Goal: Task Accomplishment & Management: Complete application form

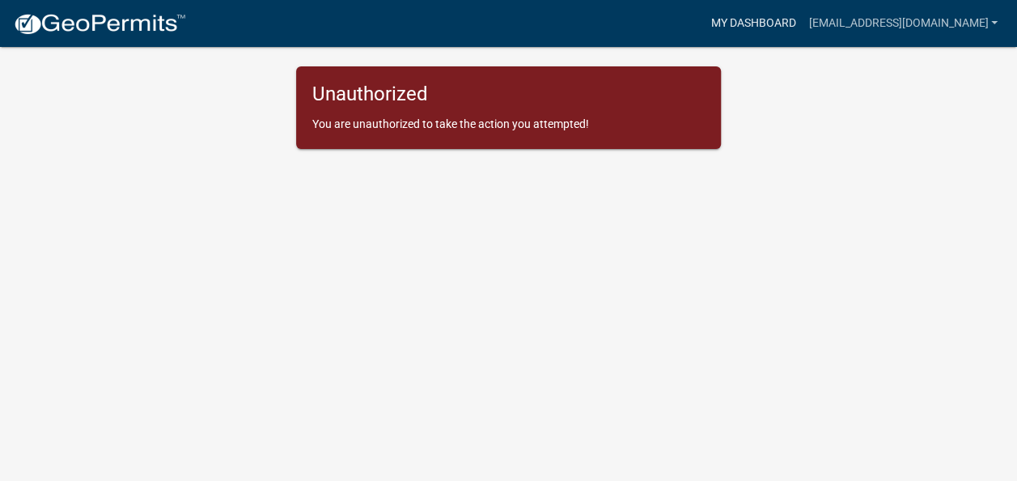
click at [717, 25] on link "My Dashboard" at bounding box center [753, 23] width 98 height 31
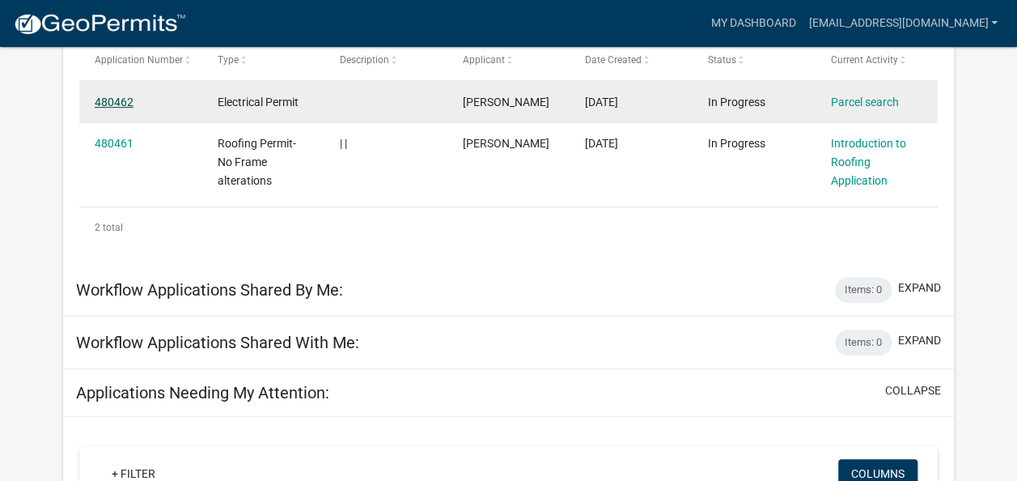
scroll to position [293, 0]
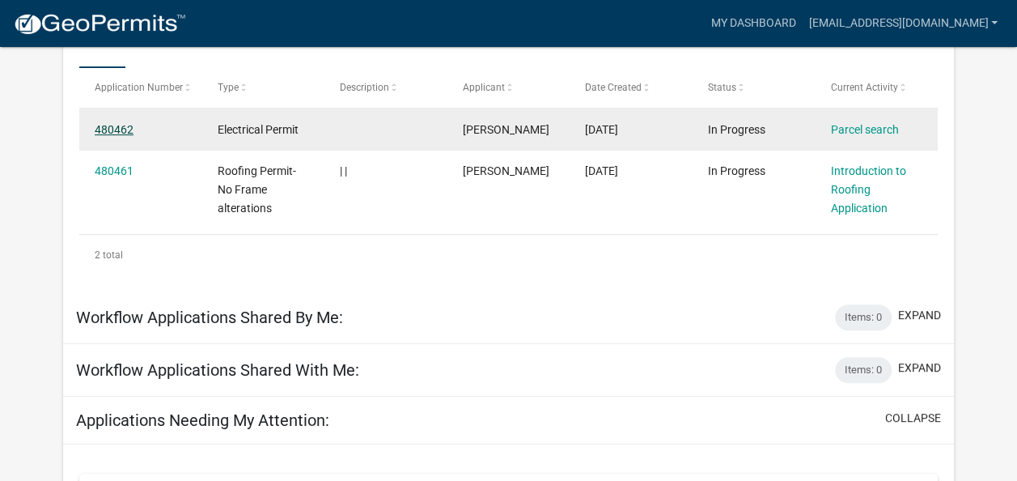
click at [104, 126] on link "480462" at bounding box center [114, 129] width 39 height 13
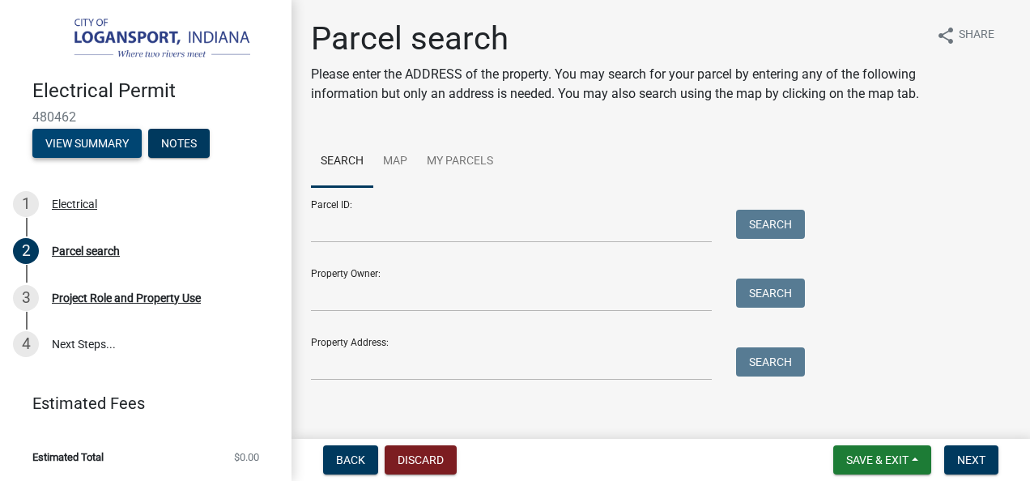
click at [73, 139] on button "View Summary" at bounding box center [86, 143] width 109 height 29
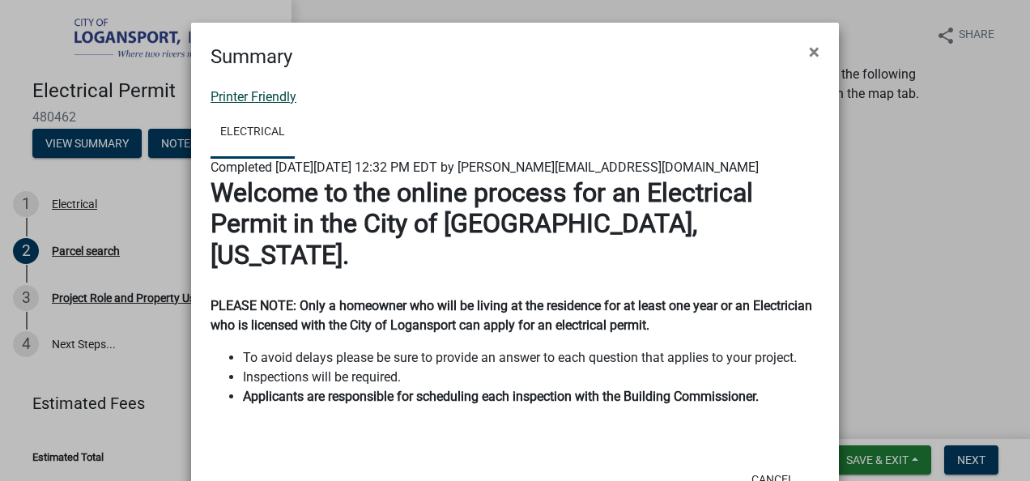
click at [274, 96] on link "Printer Friendly" at bounding box center [253, 96] width 86 height 15
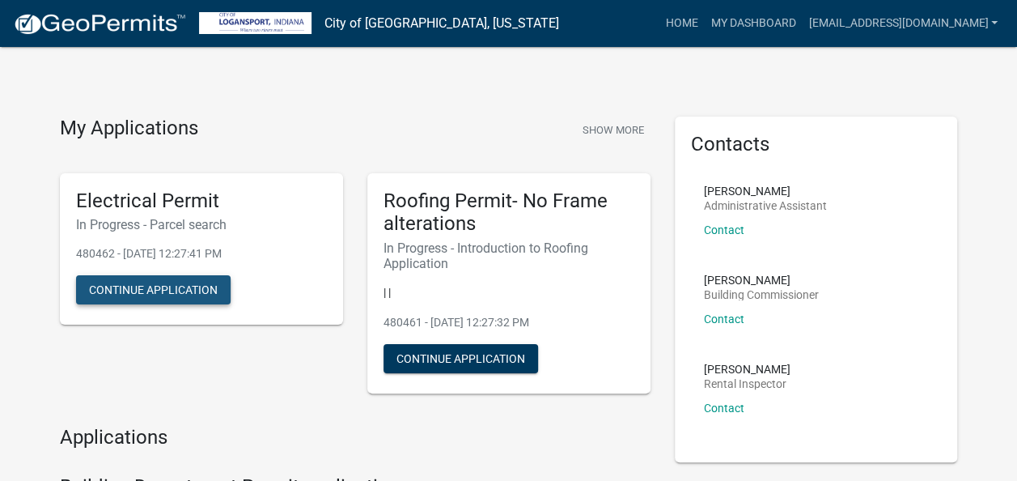
click at [178, 291] on button "Continue Application" at bounding box center [153, 289] width 155 height 29
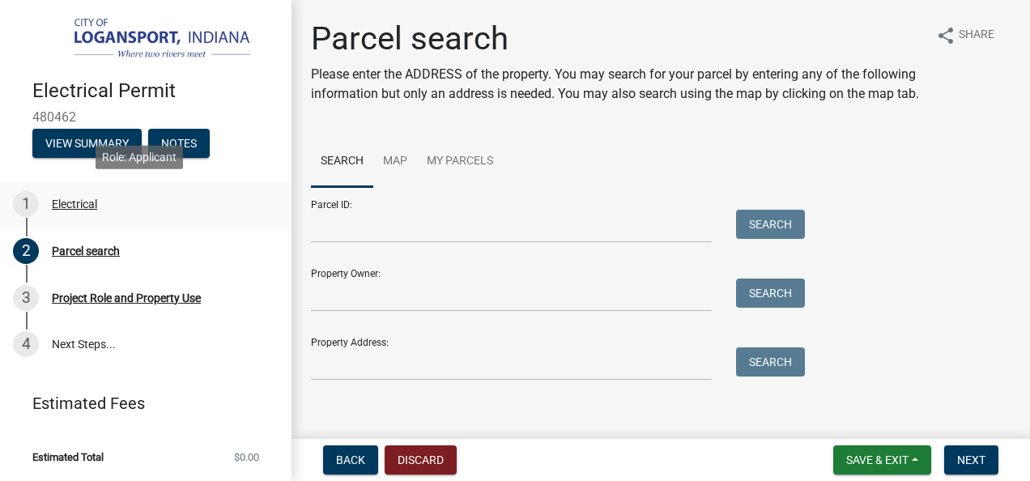
click at [73, 202] on div "Electrical" at bounding box center [74, 203] width 45 height 11
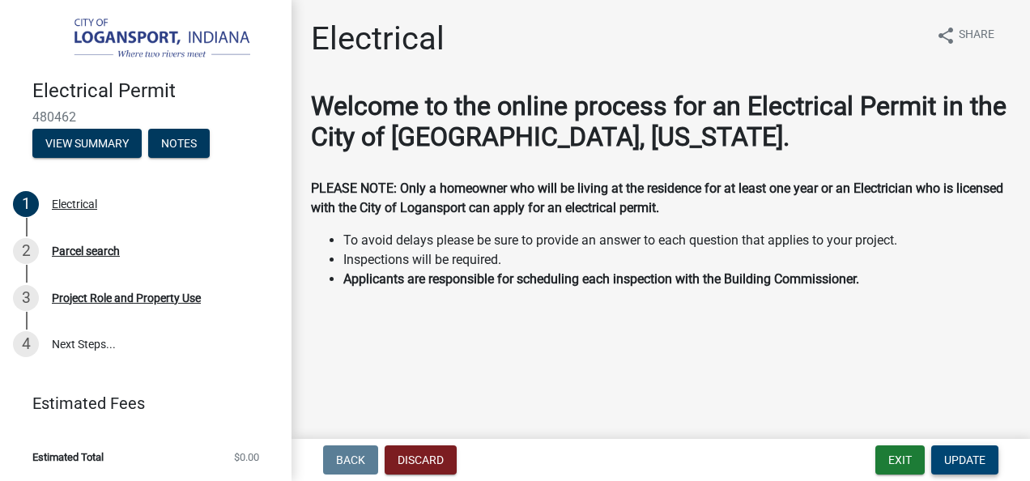
click at [957, 461] on span "Update" at bounding box center [964, 459] width 41 height 13
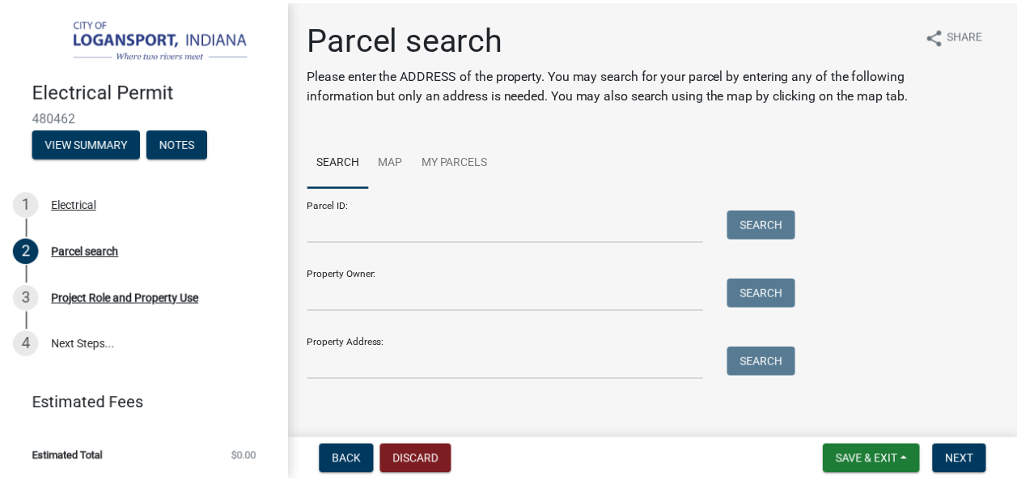
scroll to position [31, 0]
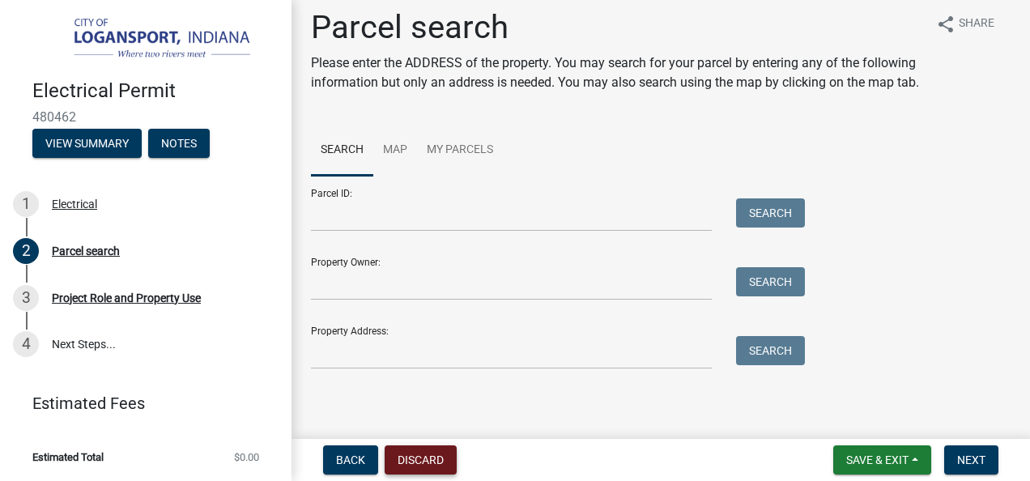
click at [423, 459] on button "Discard" at bounding box center [420, 459] width 72 height 29
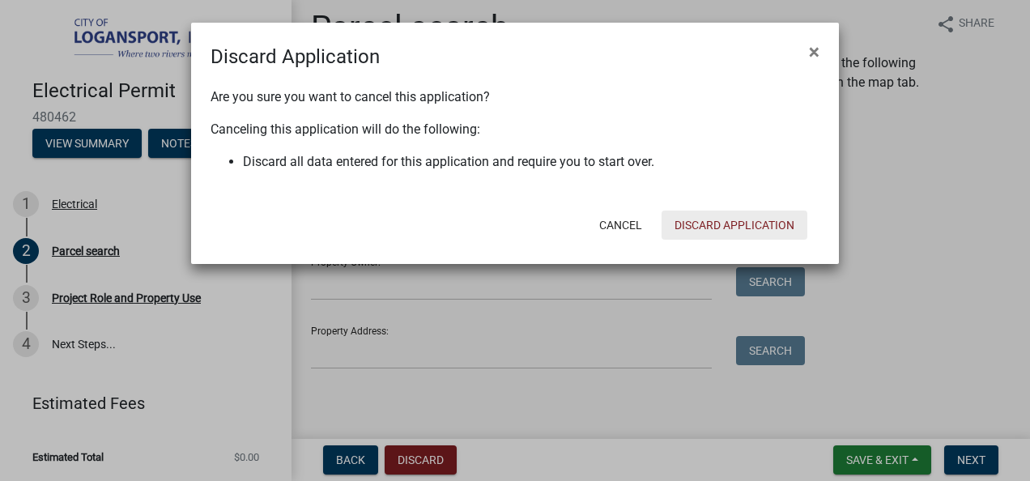
click at [724, 223] on button "Discard Application" at bounding box center [734, 224] width 146 height 29
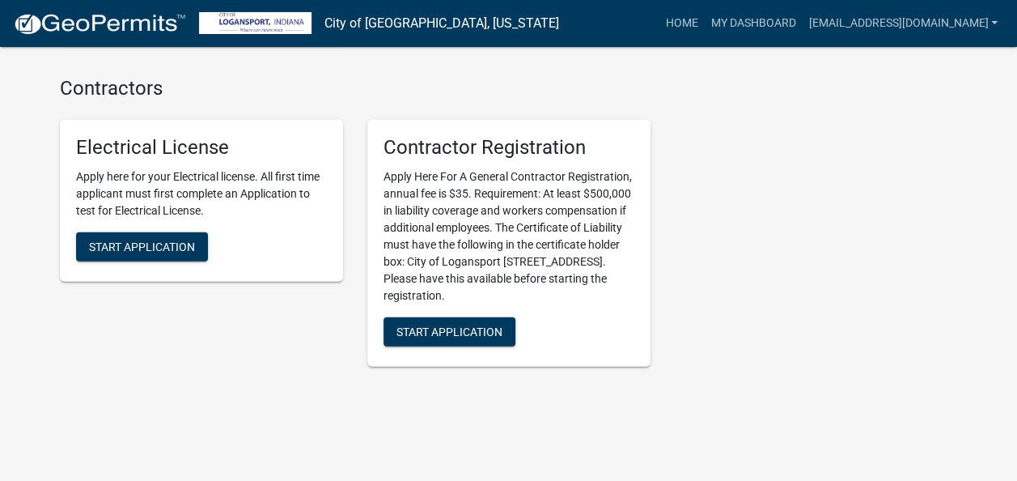
scroll to position [2077, 0]
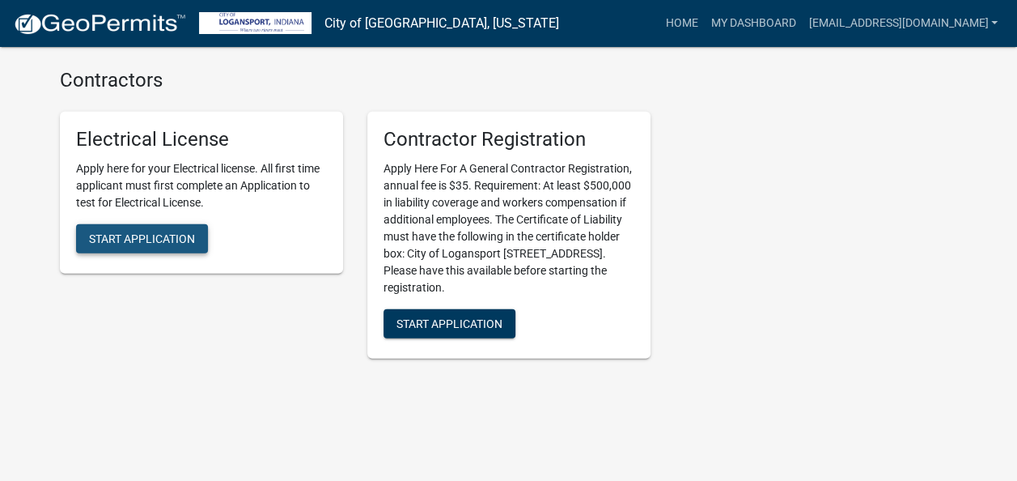
click at [151, 224] on button "Start Application" at bounding box center [142, 238] width 132 height 29
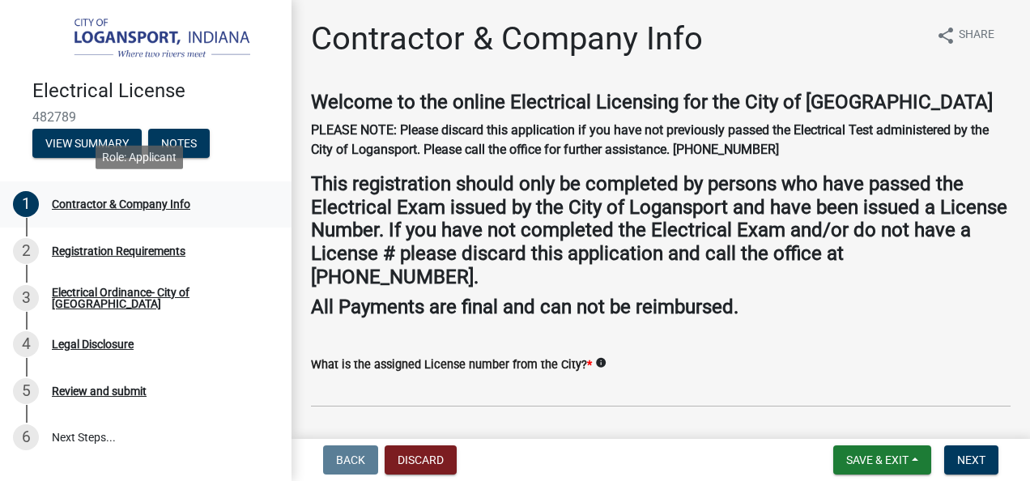
click at [75, 202] on div "Contractor & Company Info" at bounding box center [121, 203] width 138 height 11
click at [75, 201] on div "Contractor & Company Info" at bounding box center [121, 203] width 138 height 11
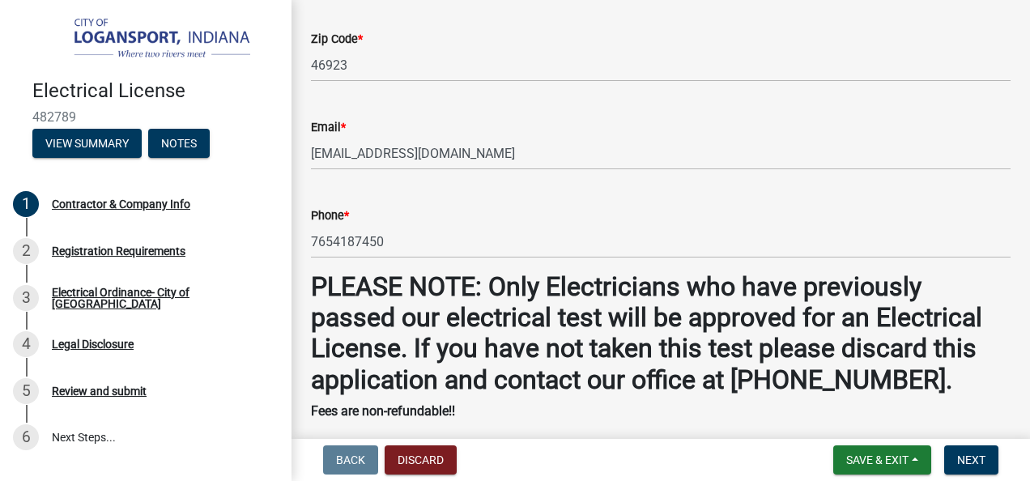
scroll to position [1380, 0]
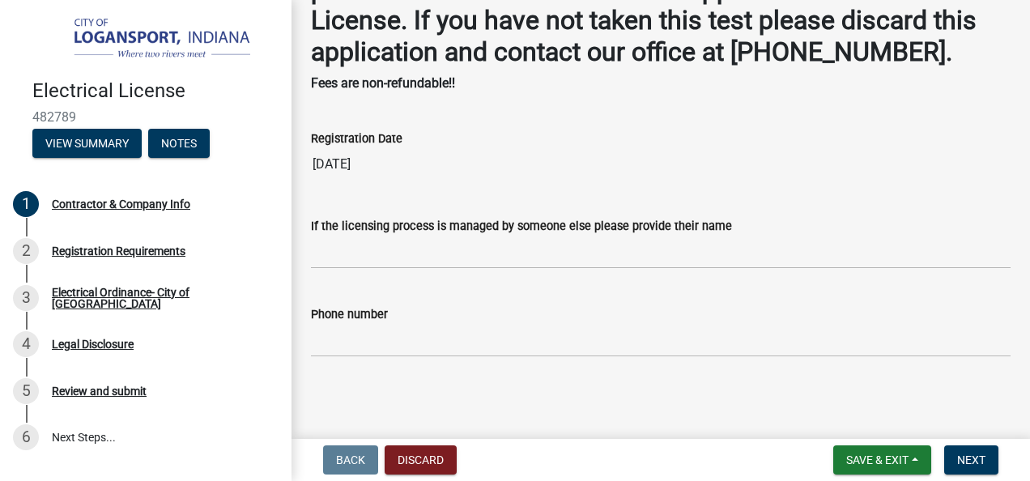
click at [437, 308] on div "Phone number" at bounding box center [660, 313] width 699 height 19
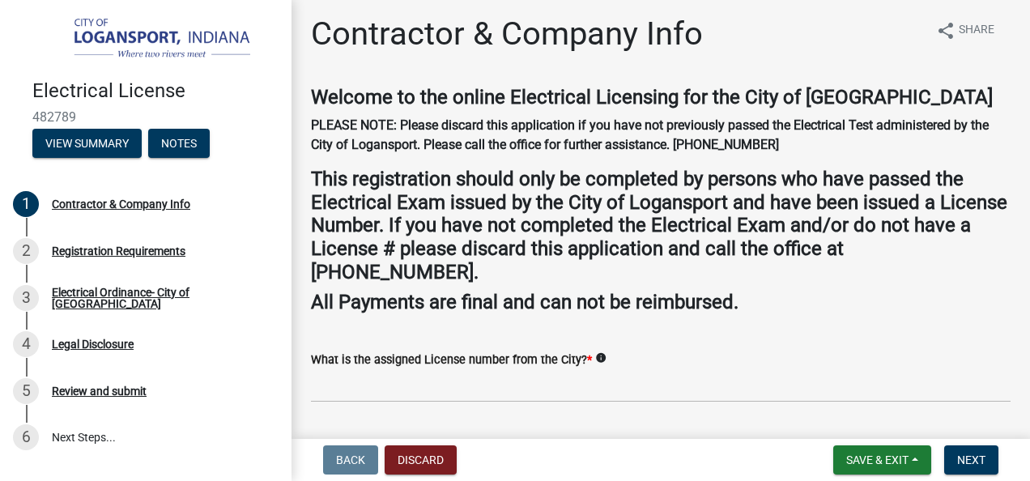
scroll to position [0, 0]
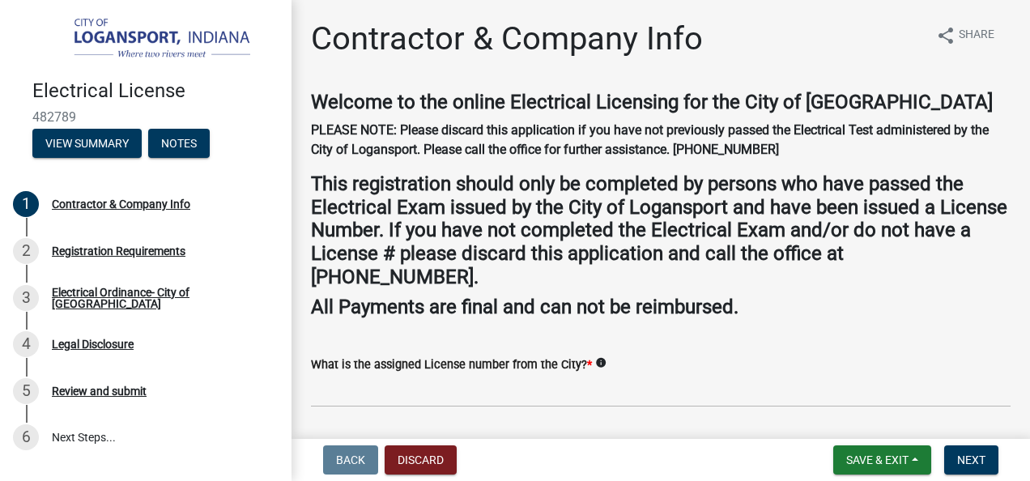
click at [627, 356] on div "What is the assigned License number from the City? * info" at bounding box center [660, 364] width 699 height 19
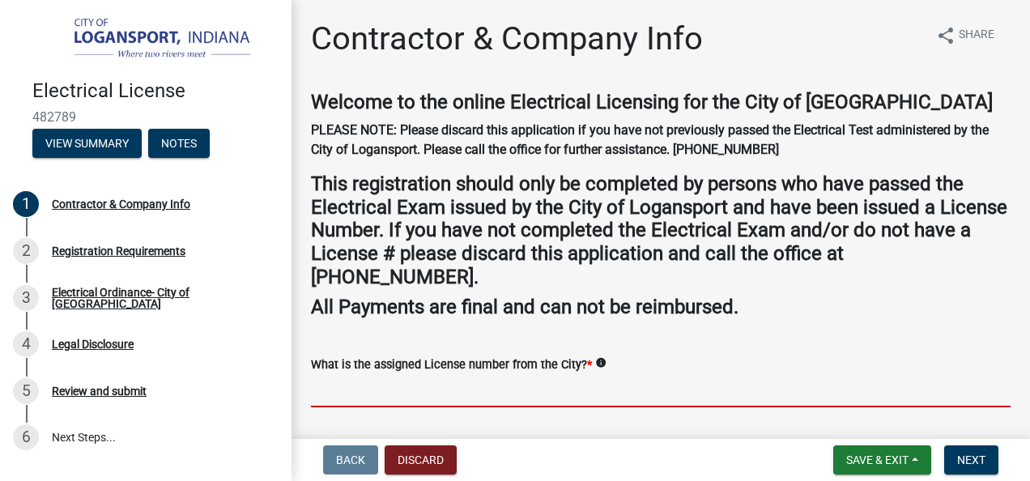
click at [528, 389] on input "What is the assigned License number from the City? *" at bounding box center [660, 390] width 699 height 33
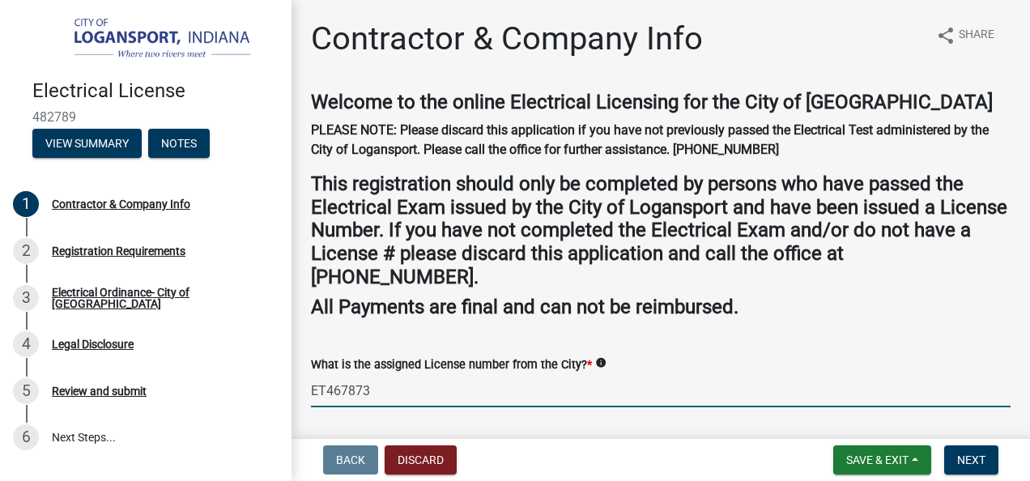
type input "ET467873"
click at [849, 452] on button "Save & Exit" at bounding box center [882, 459] width 98 height 29
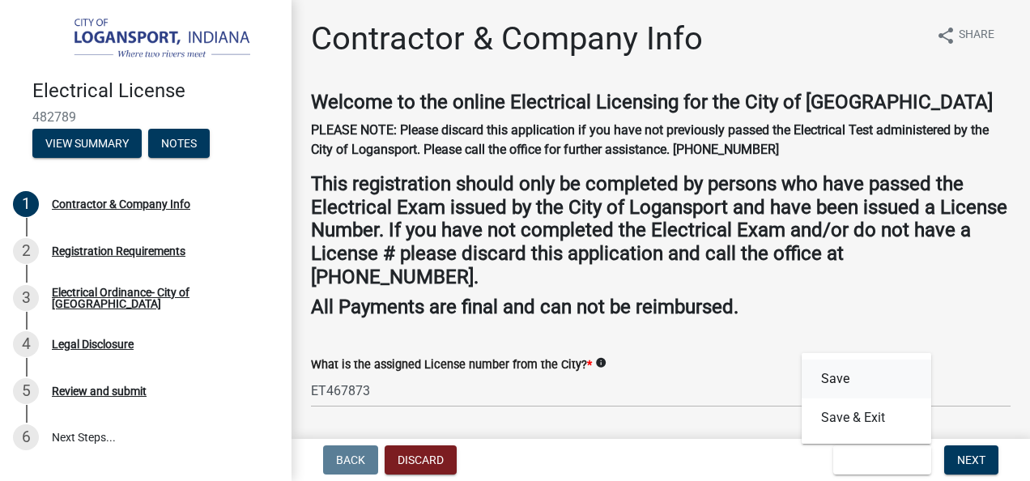
click at [838, 377] on button "Save" at bounding box center [866, 378] width 130 height 39
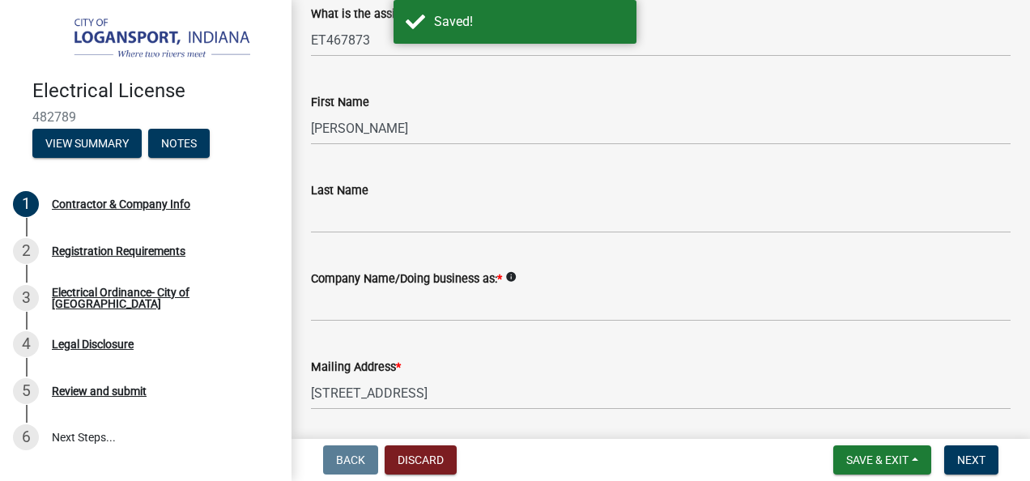
scroll to position [701, 0]
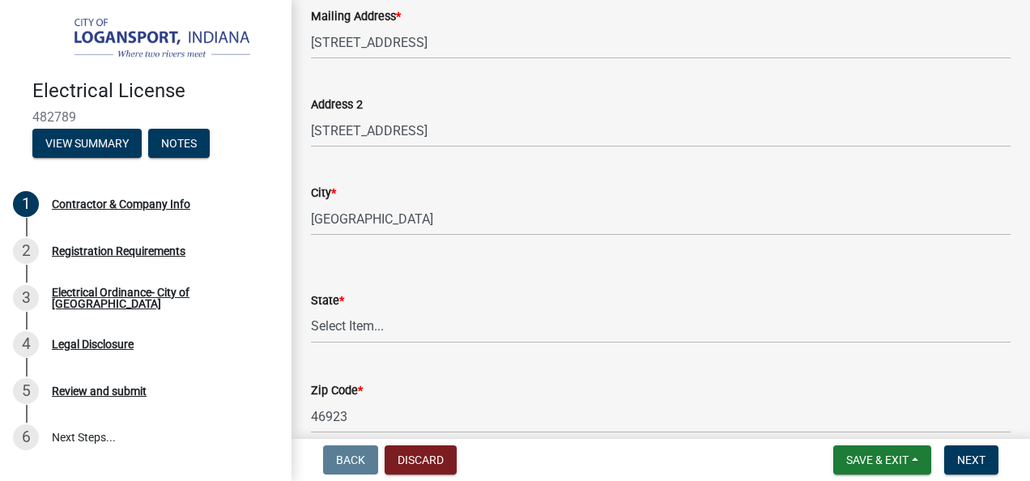
click at [339, 295] on label "State *" at bounding box center [327, 300] width 33 height 11
click at [339, 310] on select "Select Item... Alabama Alaska Arizona Arkansas California Colorado Connecticut …" at bounding box center [660, 326] width 699 height 33
click at [369, 318] on select "Select Item... Alabama Alaska Arizona Arkansas California Colorado Connecticut …" at bounding box center [660, 326] width 699 height 33
select select "IN"
click at [311, 310] on select "Select Item... Alabama Alaska Arizona Arkansas California Colorado Connecticut …" at bounding box center [660, 326] width 699 height 33
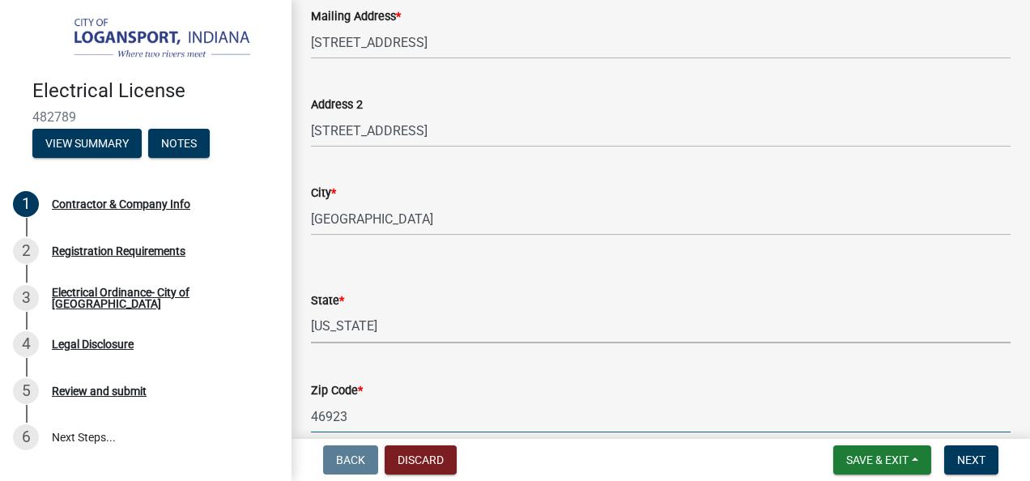
drag, startPoint x: 357, startPoint y: 408, endPoint x: 371, endPoint y: 416, distance: 16.0
click at [357, 408] on input "46923" at bounding box center [660, 416] width 699 height 33
type input "47904"
click at [856, 461] on span "Save & Exit" at bounding box center [877, 459] width 62 height 13
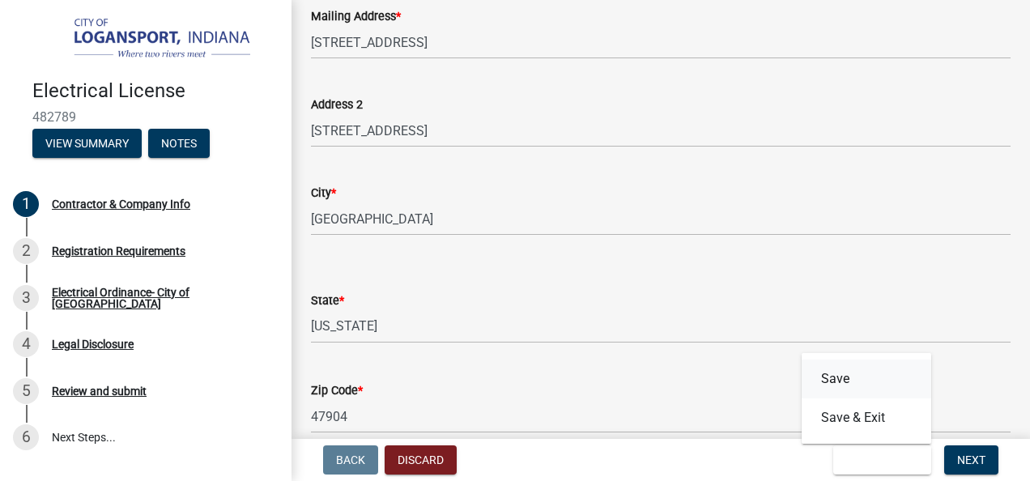
click at [845, 377] on button "Save" at bounding box center [866, 378] width 130 height 39
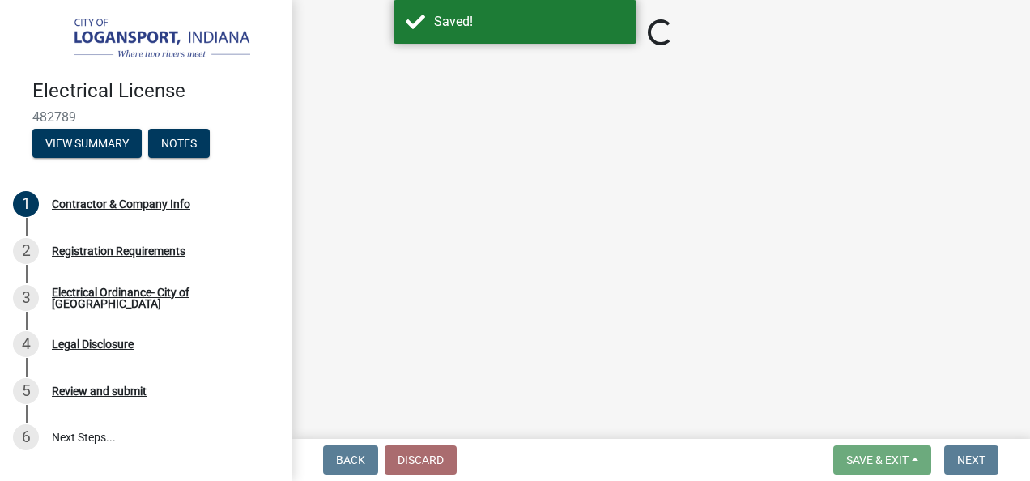
select select "IN"
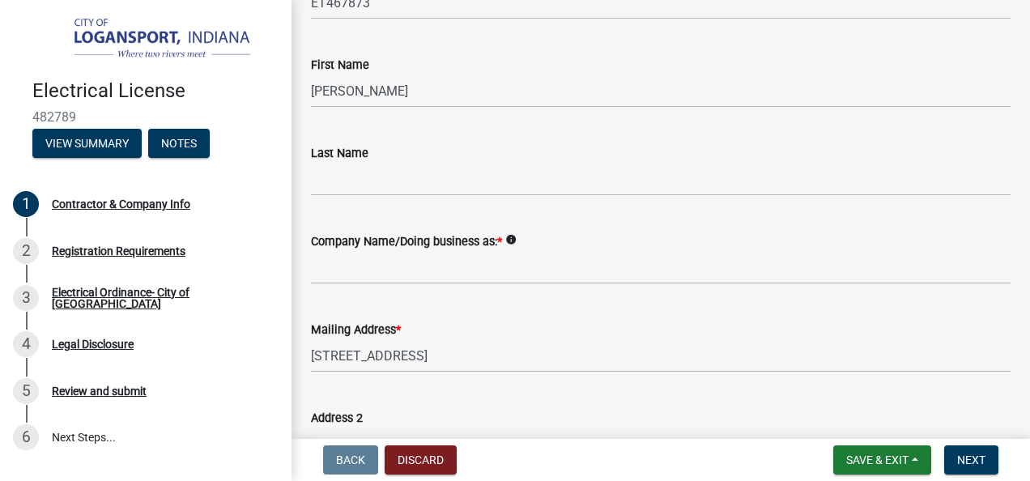
scroll to position [328, 0]
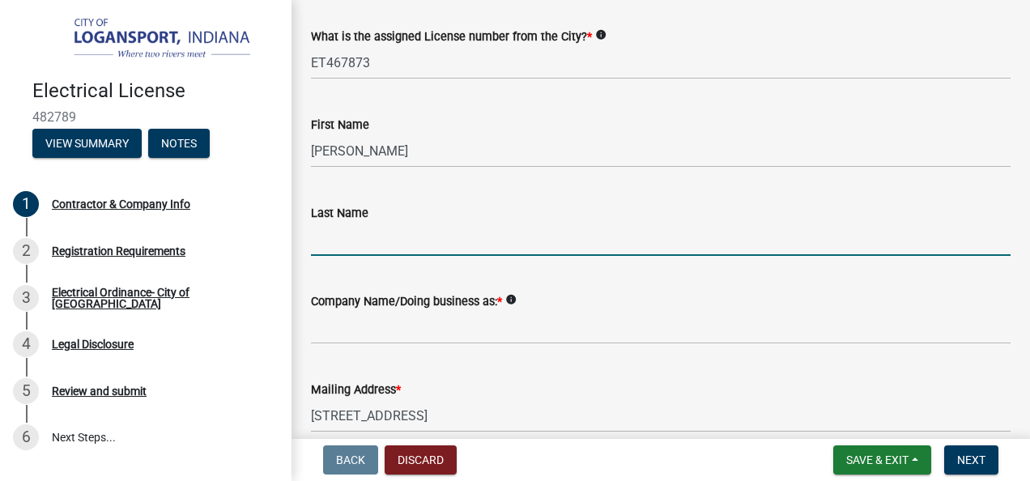
click at [361, 233] on input "Last Name" at bounding box center [660, 239] width 699 height 33
type input "Gray"
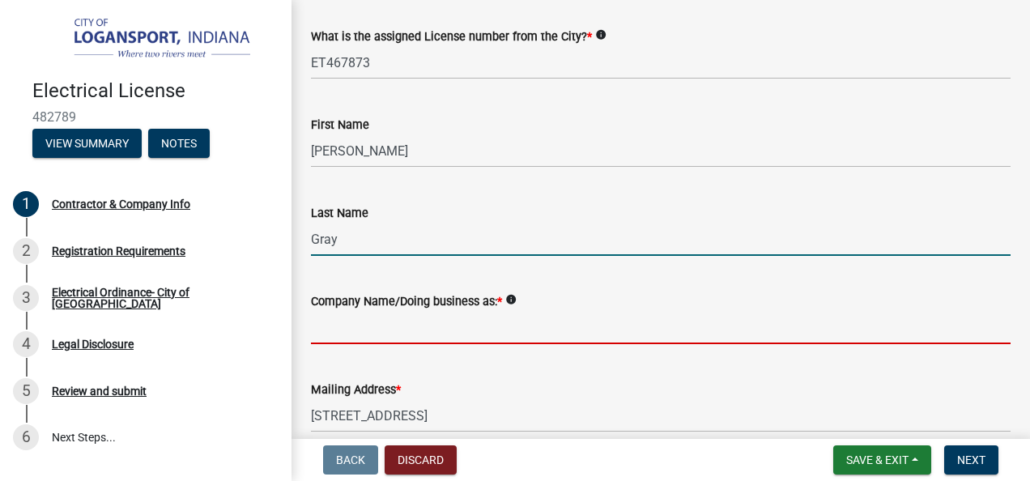
type input "Snyder& Lehnen Sheetmetal Services Inc."
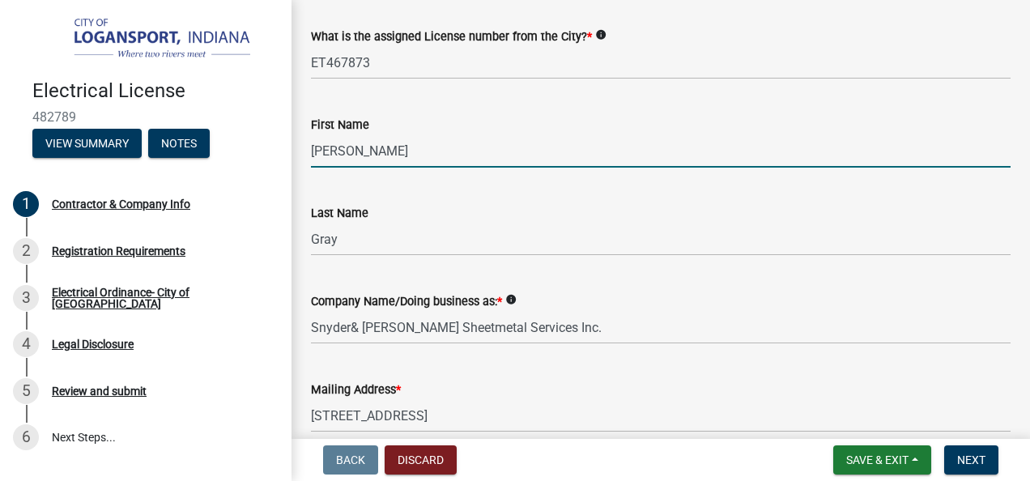
click at [372, 151] on input "[PERSON_NAME]" at bounding box center [660, 150] width 699 height 33
type input "T"
type input "Robert"
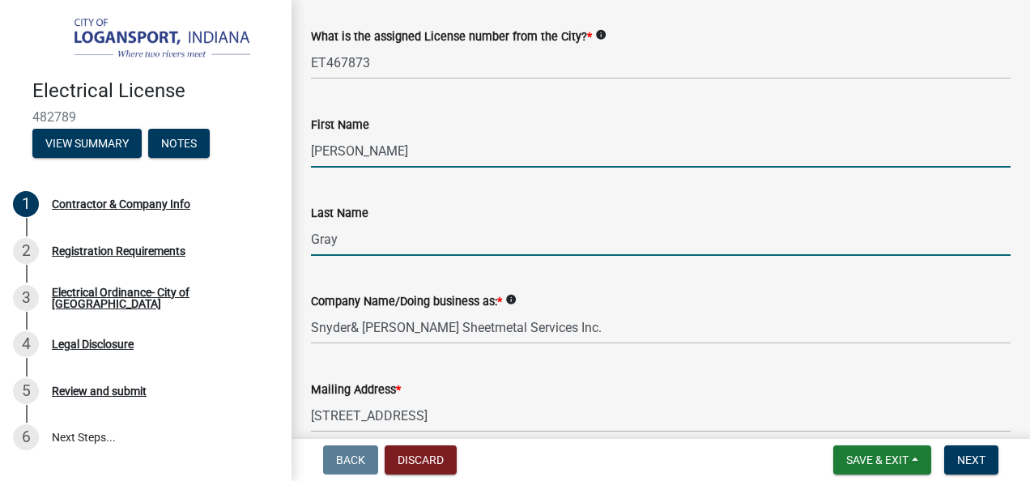
click at [350, 241] on input "Gray" at bounding box center [660, 239] width 699 height 33
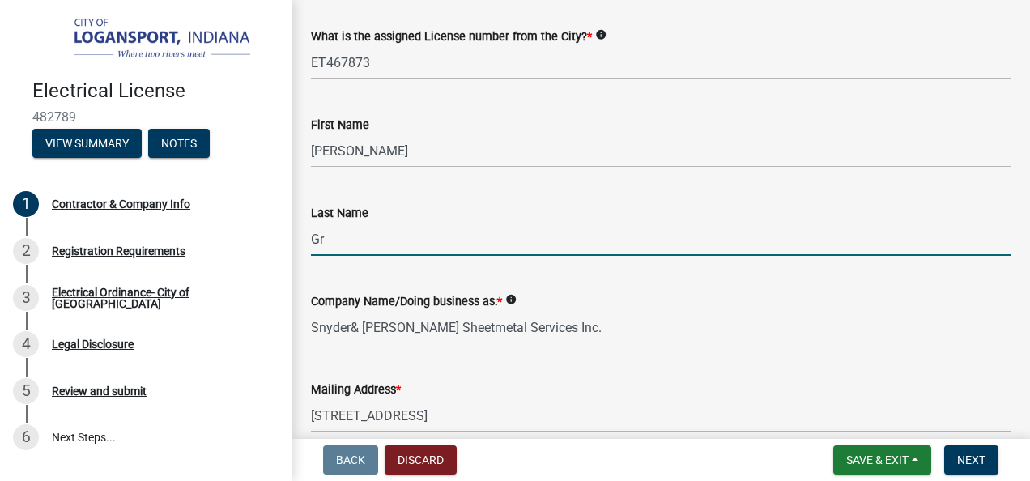
type input "G"
type input "Siegfred"
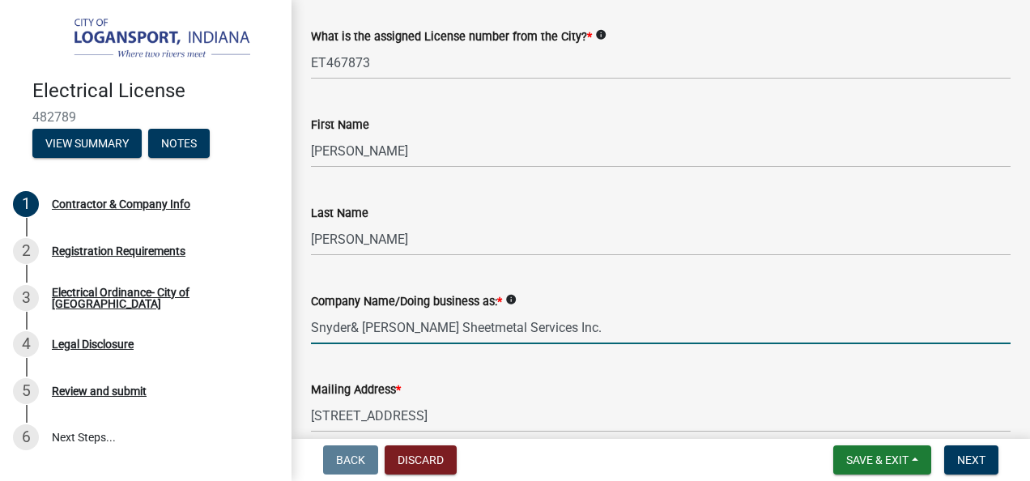
click at [350, 319] on input "Snyder& Lehnen Sheetmetal Services Inc." at bounding box center [660, 327] width 699 height 33
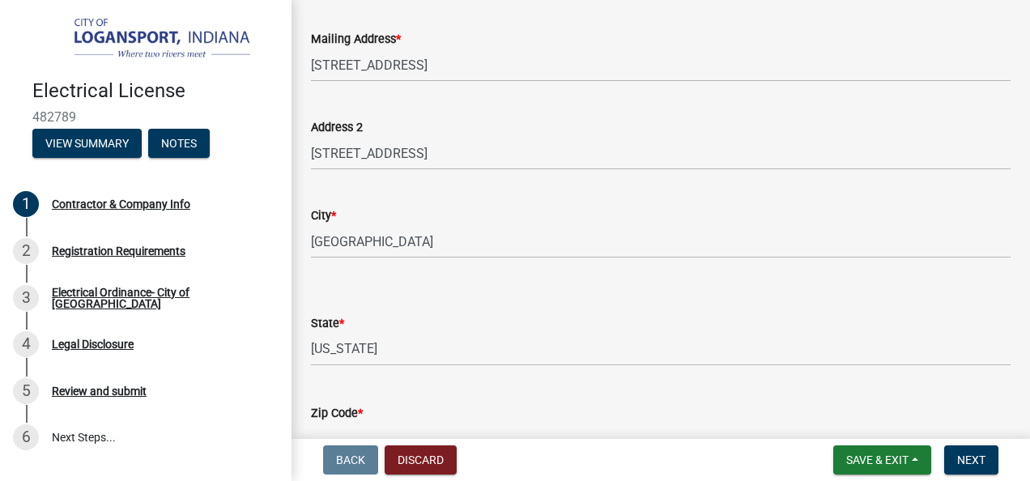
scroll to position [1030, 0]
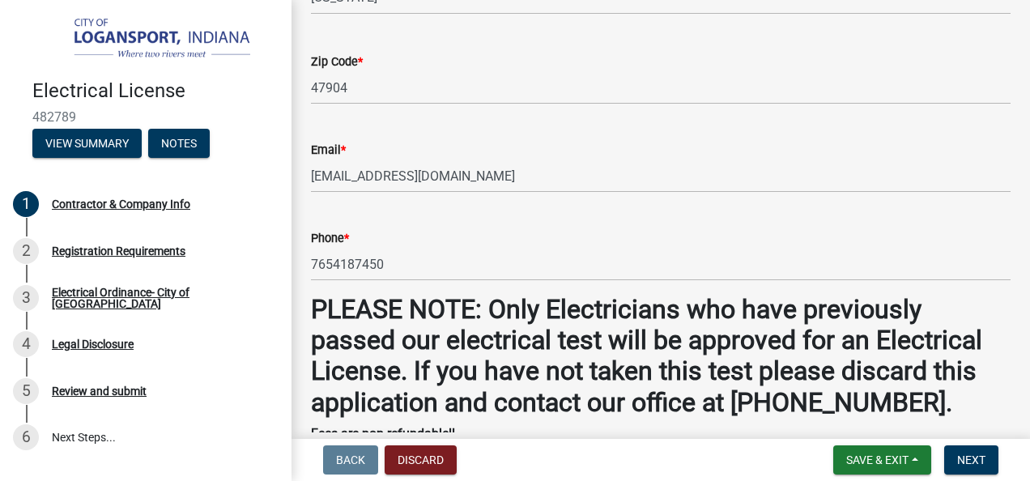
type input "Snyder & Lehnen Sheetmetal Services Inc."
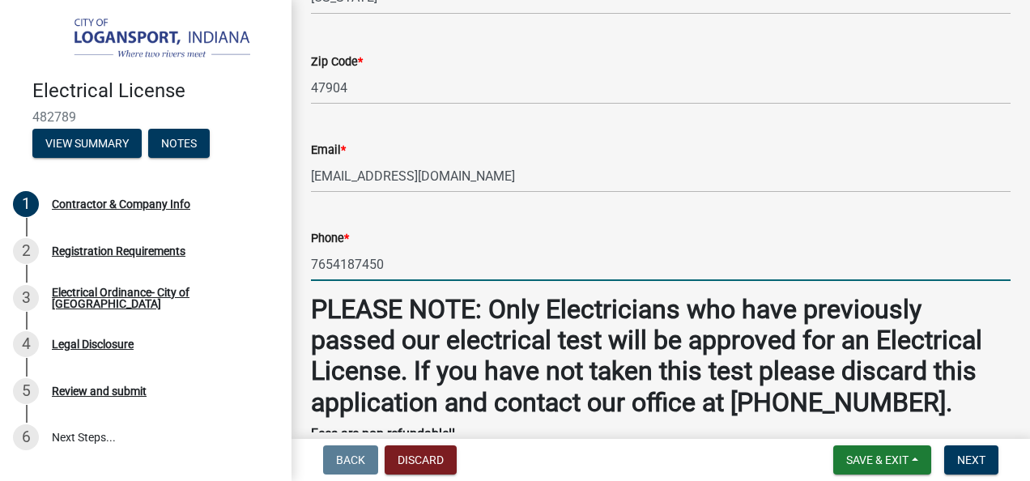
click at [389, 258] on input "7654187450" at bounding box center [660, 264] width 699 height 33
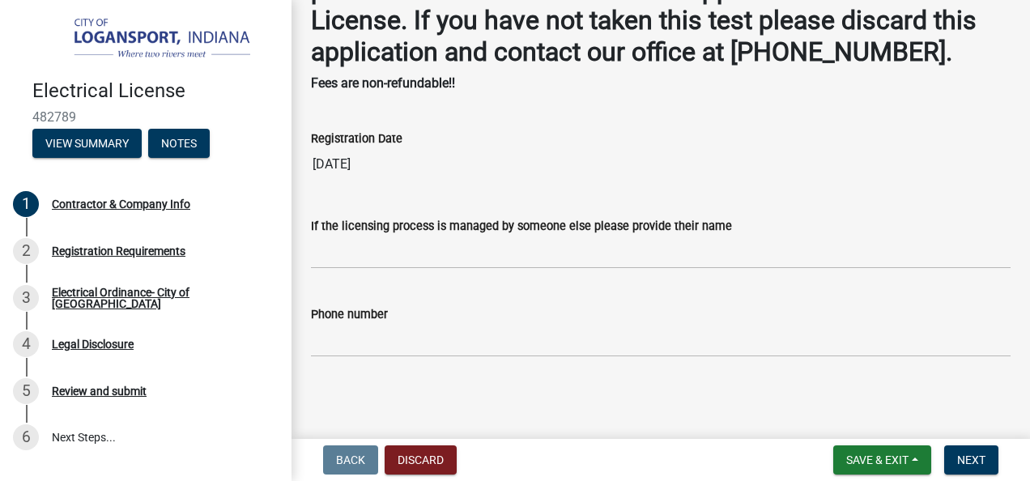
type input "765-447-6610"
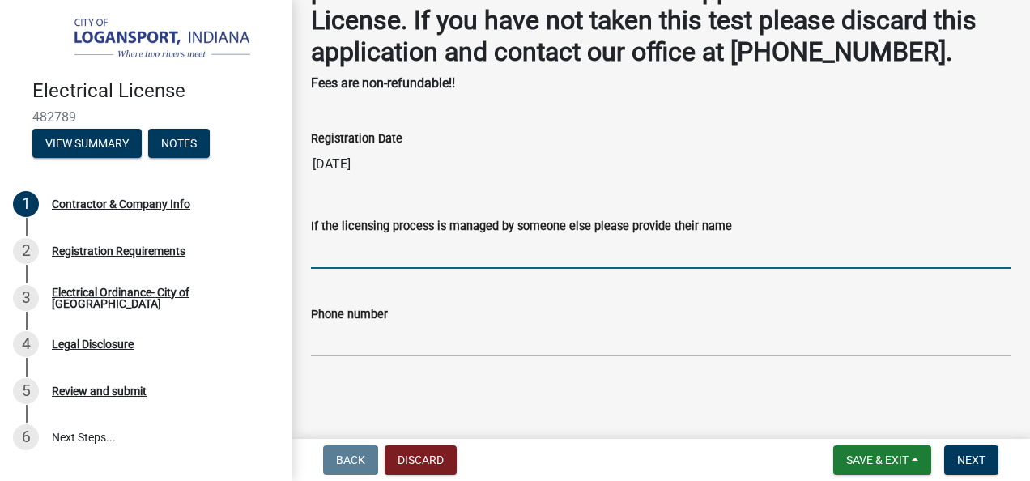
click at [349, 252] on input "If the licensing process is managed by someone else please provide their name" at bounding box center [660, 252] width 699 height 33
type input "S"
type input "Thomas A. Gray"
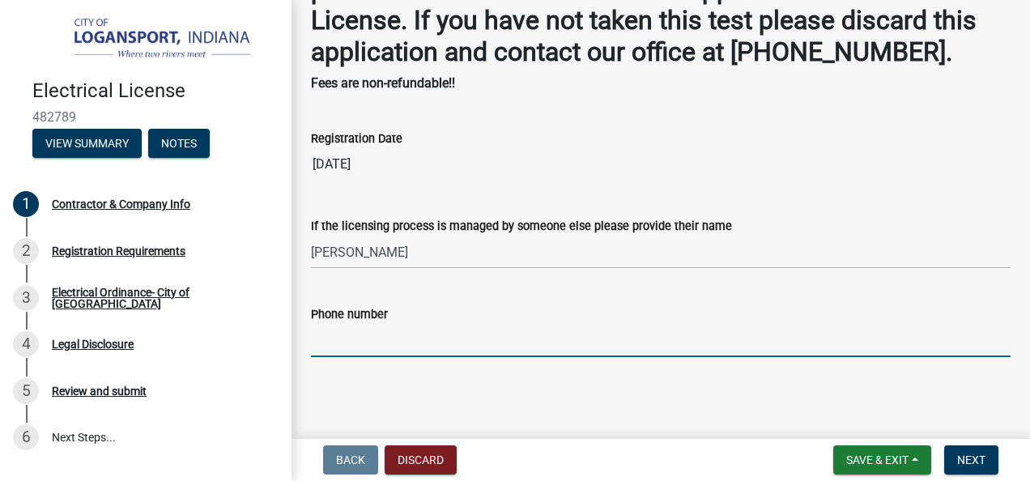
click at [355, 345] on input "Phone number" at bounding box center [660, 340] width 699 height 33
click at [332, 333] on input "7654187450" at bounding box center [660, 340] width 699 height 33
click at [359, 337] on input "765-4187450" at bounding box center [660, 340] width 699 height 33
type input "765-418-7450"
click at [864, 453] on span "Save & Exit" at bounding box center [877, 459] width 62 height 13
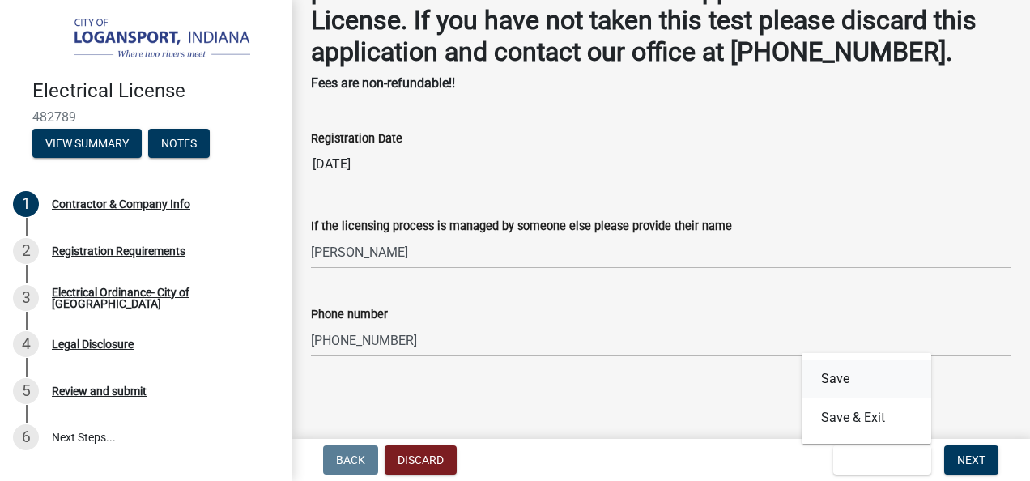
click at [830, 367] on button "Save" at bounding box center [866, 378] width 130 height 39
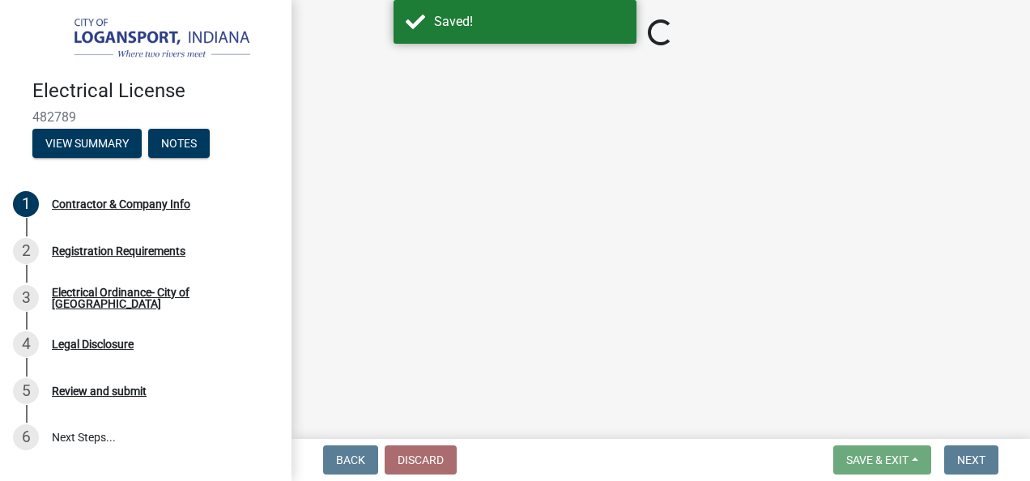
select select "IN"
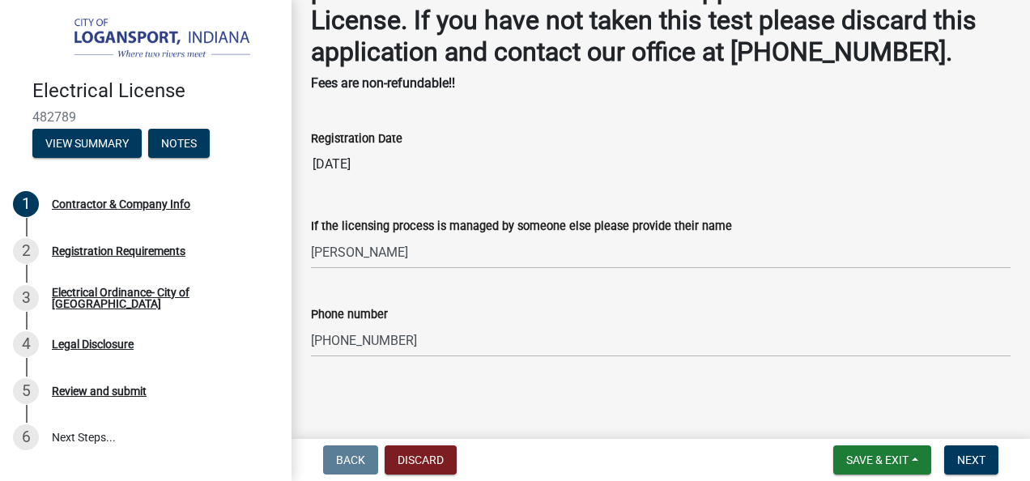
scroll to position [1030, 0]
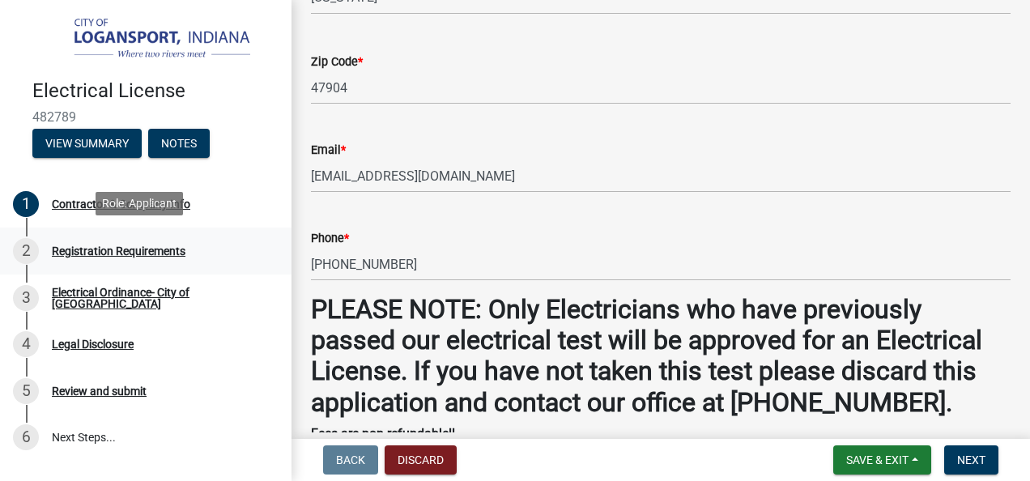
click at [104, 245] on div "Registration Requirements" at bounding box center [119, 250] width 134 height 11
click at [104, 246] on div "Registration Requirements" at bounding box center [119, 250] width 134 height 11
drag, startPoint x: 970, startPoint y: 459, endPoint x: 956, endPoint y: 458, distance: 13.8
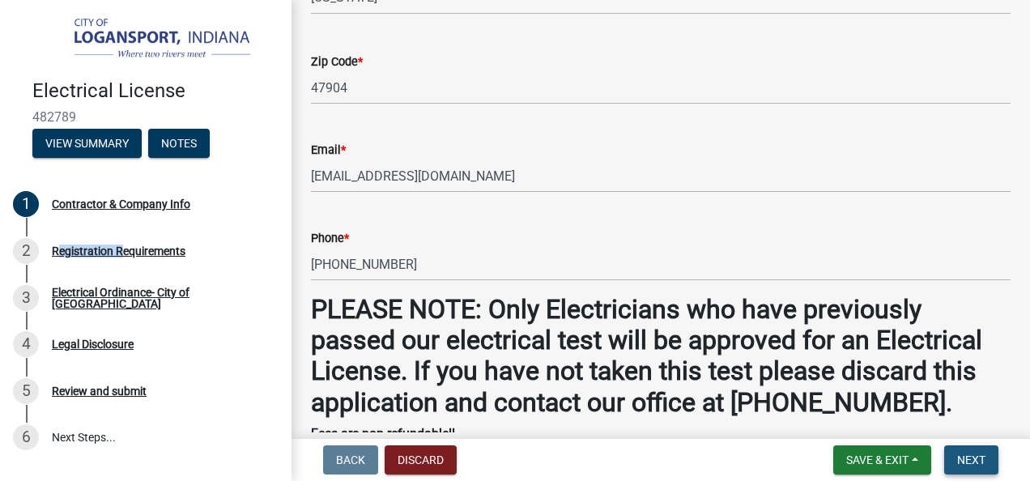
click at [966, 458] on span "Next" at bounding box center [971, 459] width 28 height 13
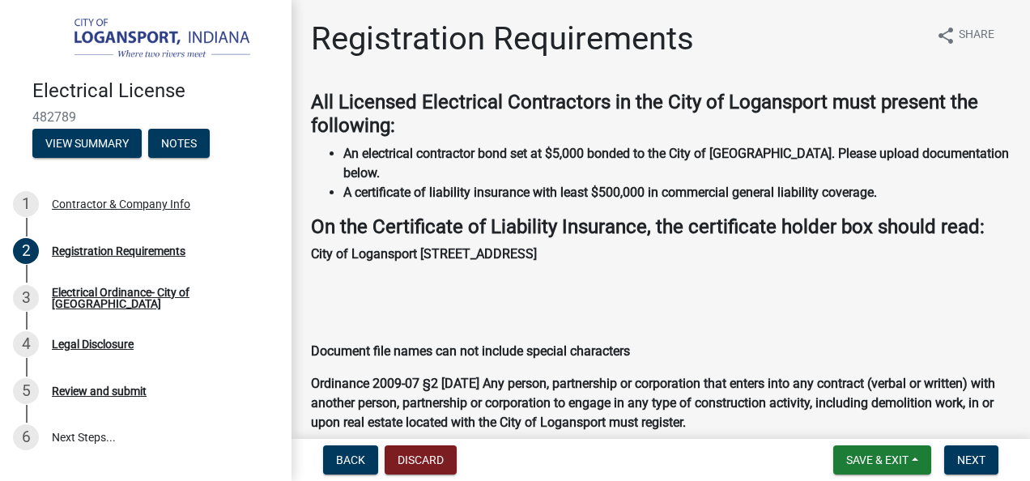
scroll to position [350, 0]
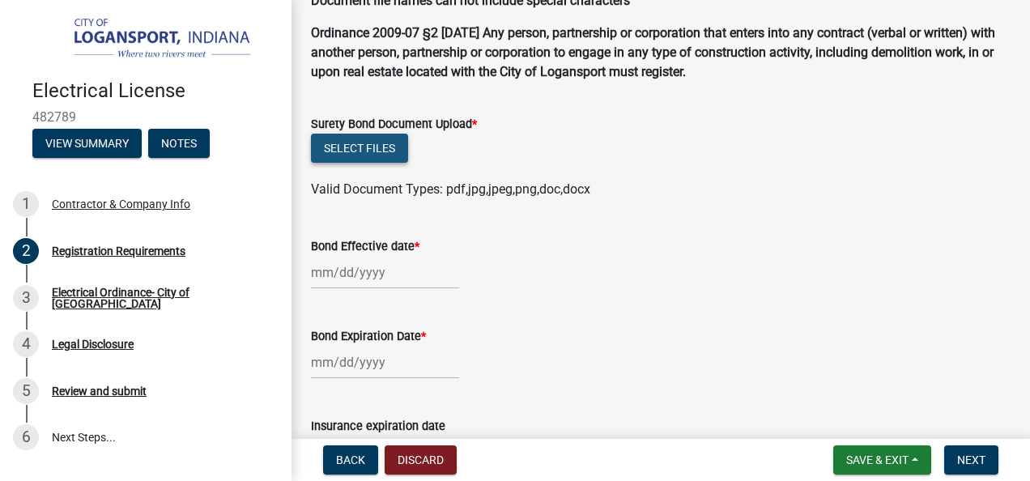
click at [376, 147] on button "Select files" at bounding box center [359, 148] width 97 height 29
click at [328, 274] on div at bounding box center [385, 272] width 148 height 33
select select "9"
select select "2025"
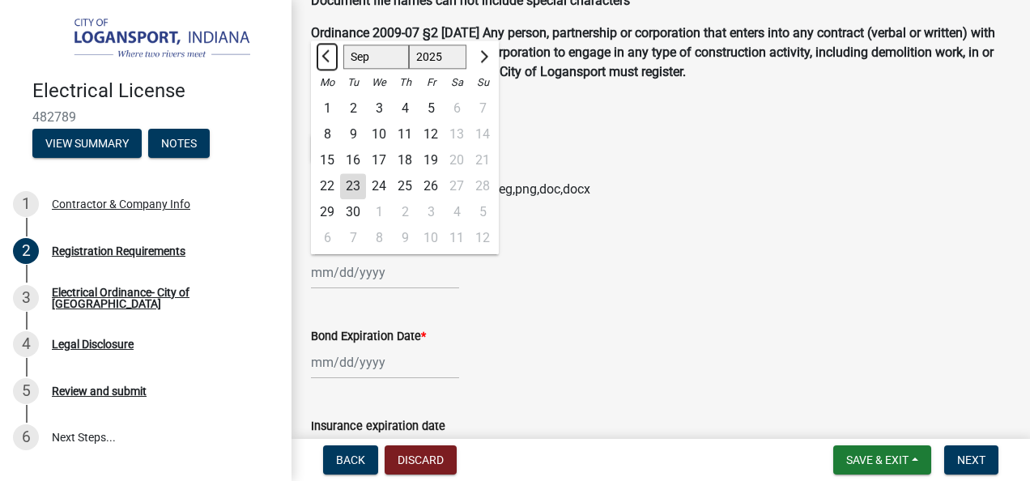
click at [324, 48] on button "Previous month" at bounding box center [326, 58] width 19 height 26
click at [325, 55] on span "Previous month" at bounding box center [327, 57] width 12 height 12
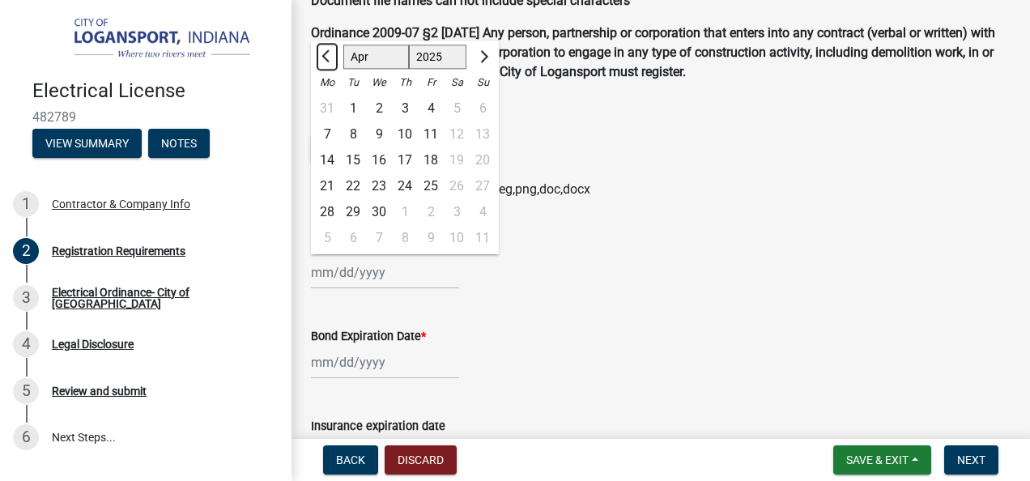
click at [324, 55] on span "Previous month" at bounding box center [327, 57] width 12 height 12
select select "12"
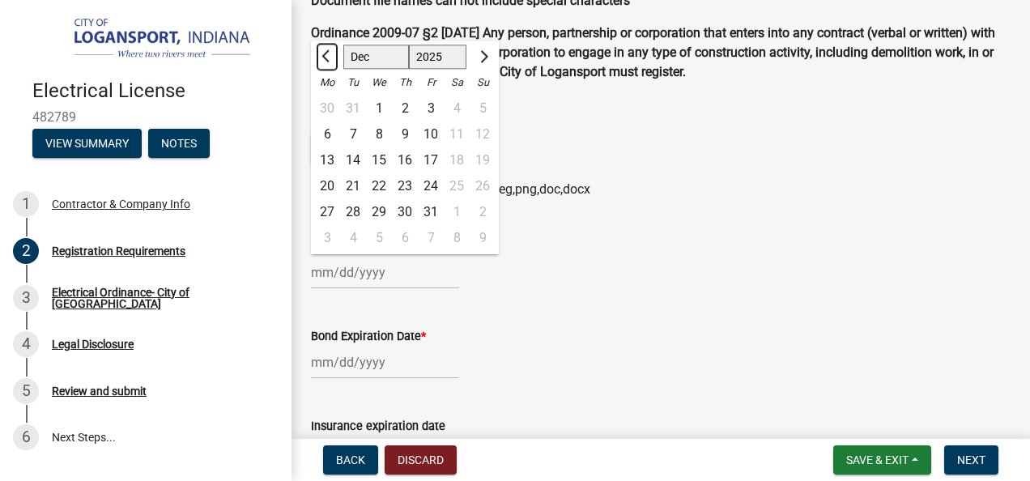
select select "2024"
click at [479, 45] on button "Next month" at bounding box center [482, 58] width 19 height 26
select select "1"
select select "2025"
click at [370, 110] on div "1" at bounding box center [379, 109] width 26 height 26
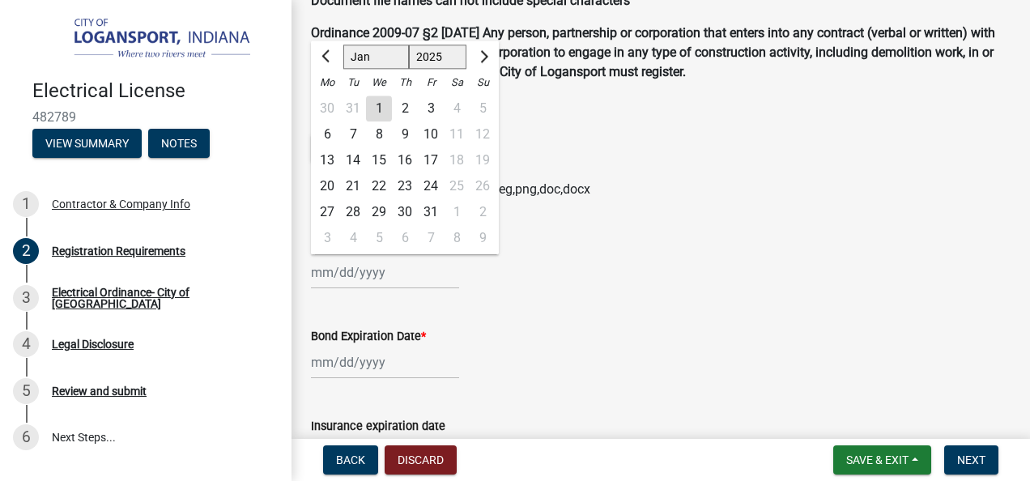
type input "01/01/2025"
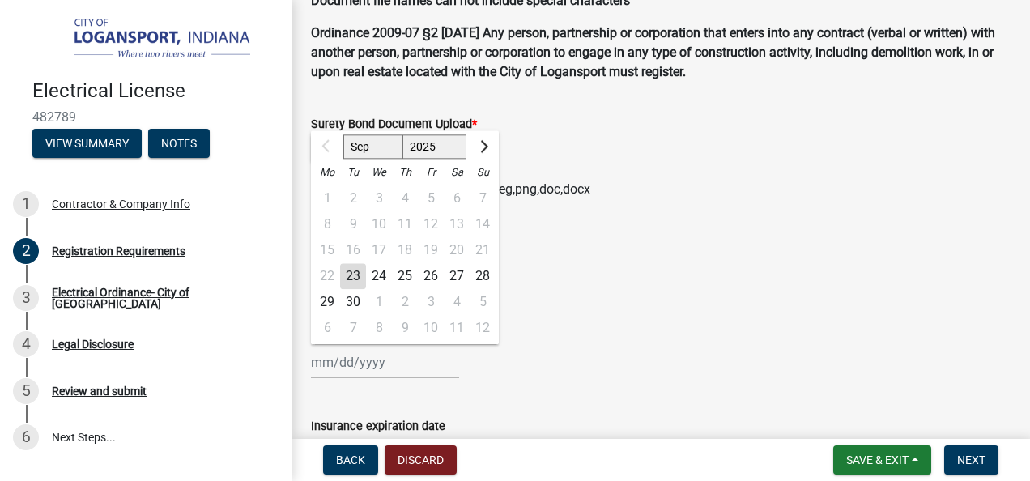
click at [325, 363] on input "Bond Expiration Date *" at bounding box center [385, 362] width 148 height 33
click at [482, 142] on span "Next month" at bounding box center [482, 147] width 12 height 12
click at [482, 141] on span "Next month" at bounding box center [482, 147] width 12 height 12
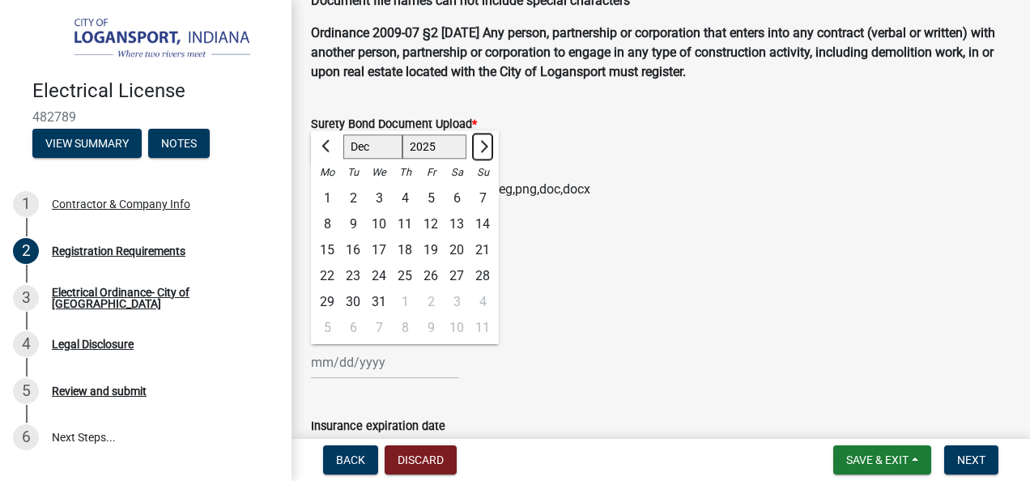
select select "1"
select select "2026"
click at [408, 192] on div "1" at bounding box center [405, 199] width 26 height 26
type input "01/01/2026"
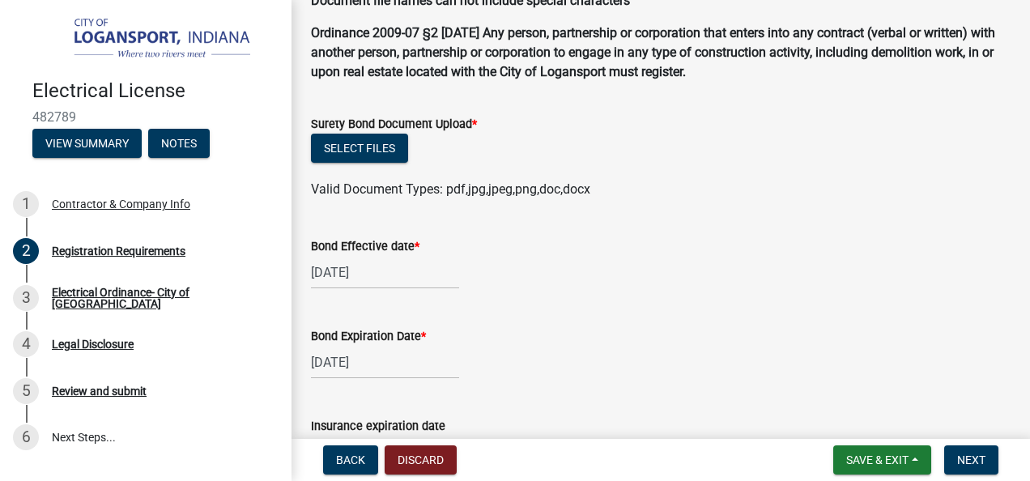
scroll to position [584, 0]
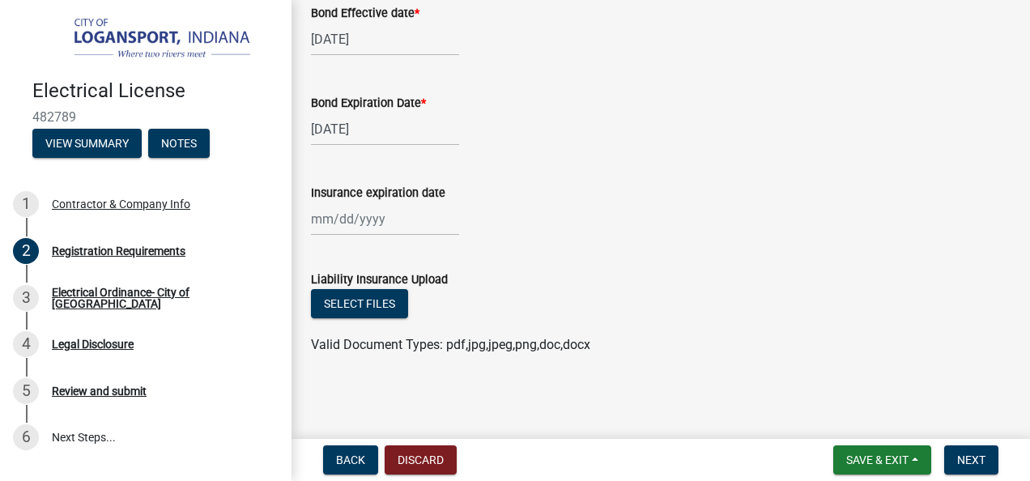
click at [331, 224] on div at bounding box center [385, 218] width 148 height 33
select select "9"
select select "2025"
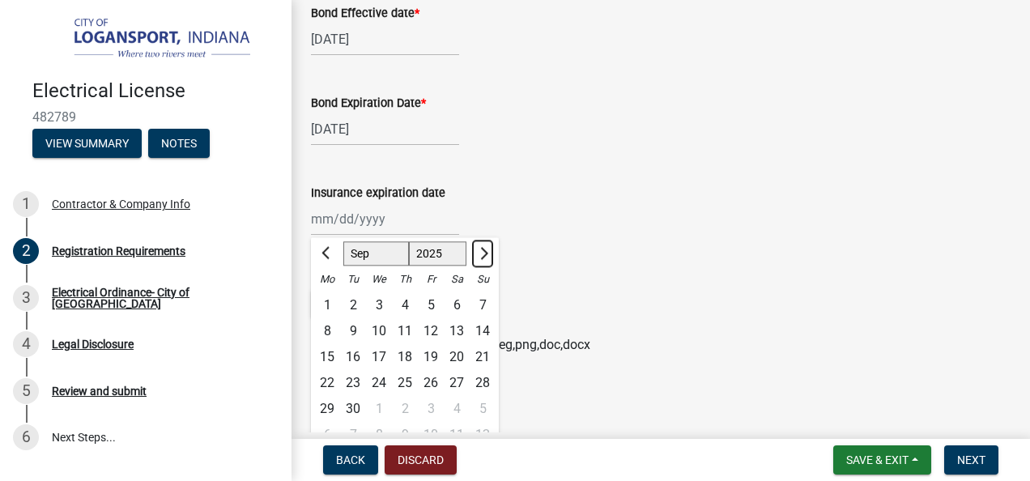
click at [484, 245] on button "Next month" at bounding box center [482, 254] width 19 height 26
select select "1"
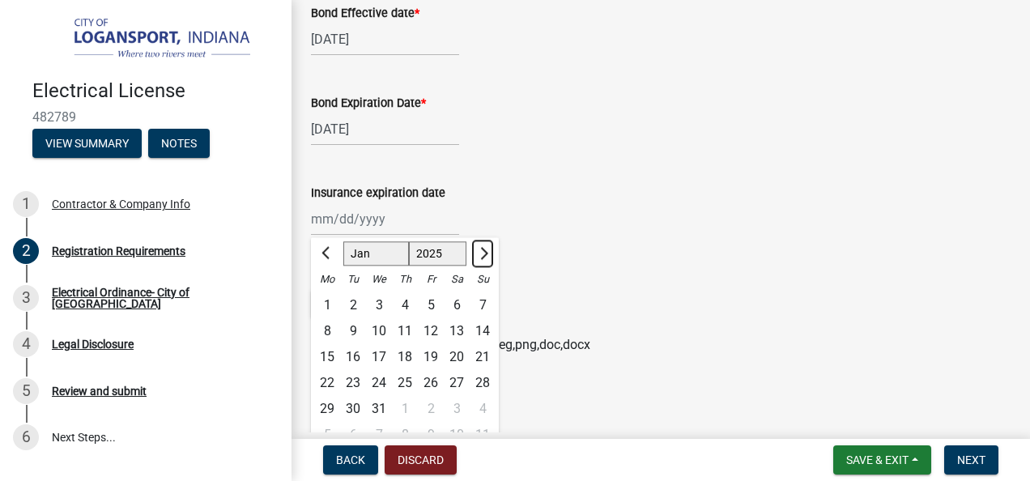
select select "2026"
click at [410, 303] on div "1" at bounding box center [405, 306] width 26 height 26
type input "01/01/2026"
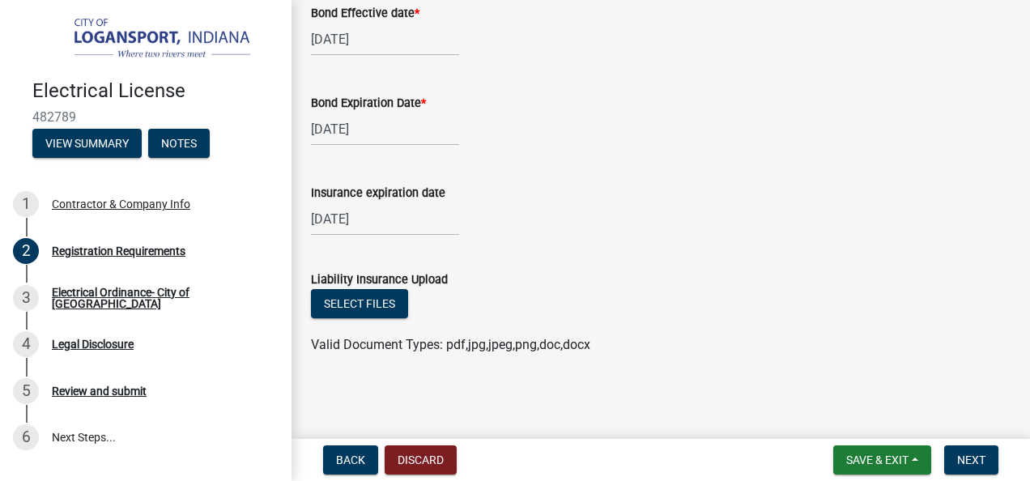
click at [553, 252] on form "Liability Insurance Upload Select files Valid Document Types: pdf,jpg,jpeg,png,…" at bounding box center [660, 302] width 699 height 104
click at [682, 255] on form "Liability Insurance Upload Select files Valid Document Types: pdf,jpg,jpeg,png,…" at bounding box center [660, 302] width 699 height 104
click at [351, 306] on button "Select files" at bounding box center [359, 303] width 97 height 29
click at [311, 289] on button "Select files" at bounding box center [359, 303] width 97 height 29
